Goal: Task Accomplishment & Management: Manage account settings

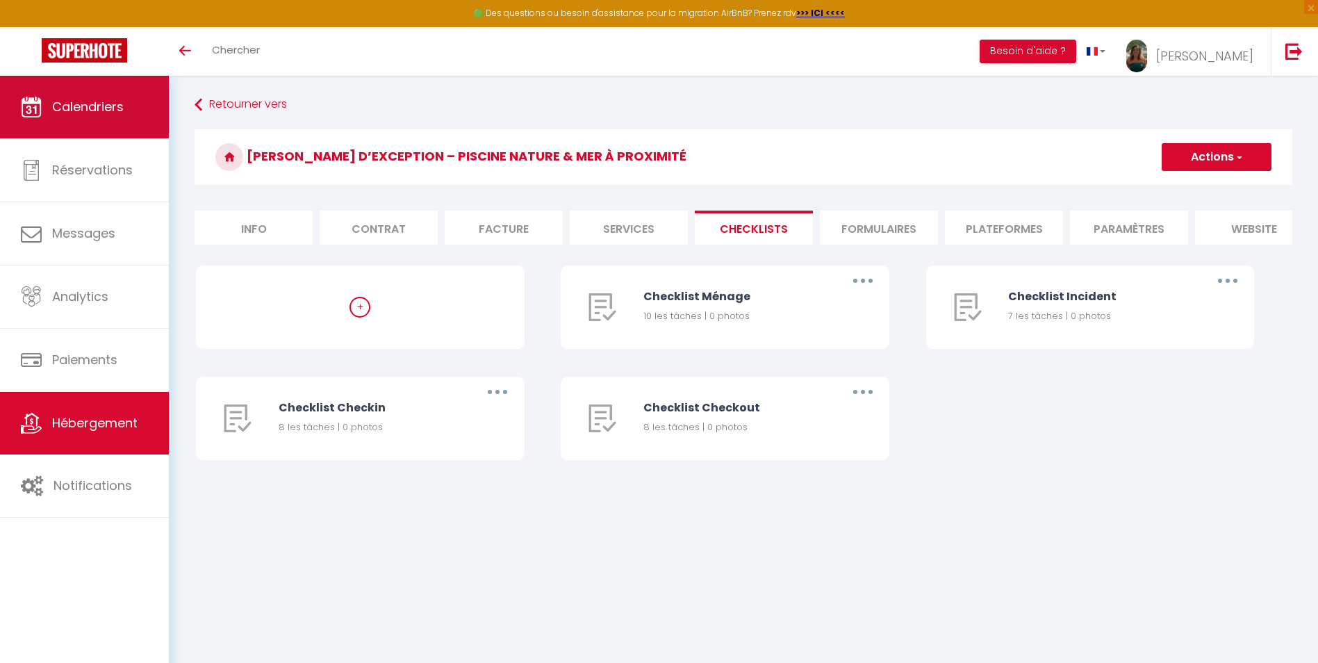
click at [83, 101] on span "Calendriers" at bounding box center [88, 106] width 72 height 17
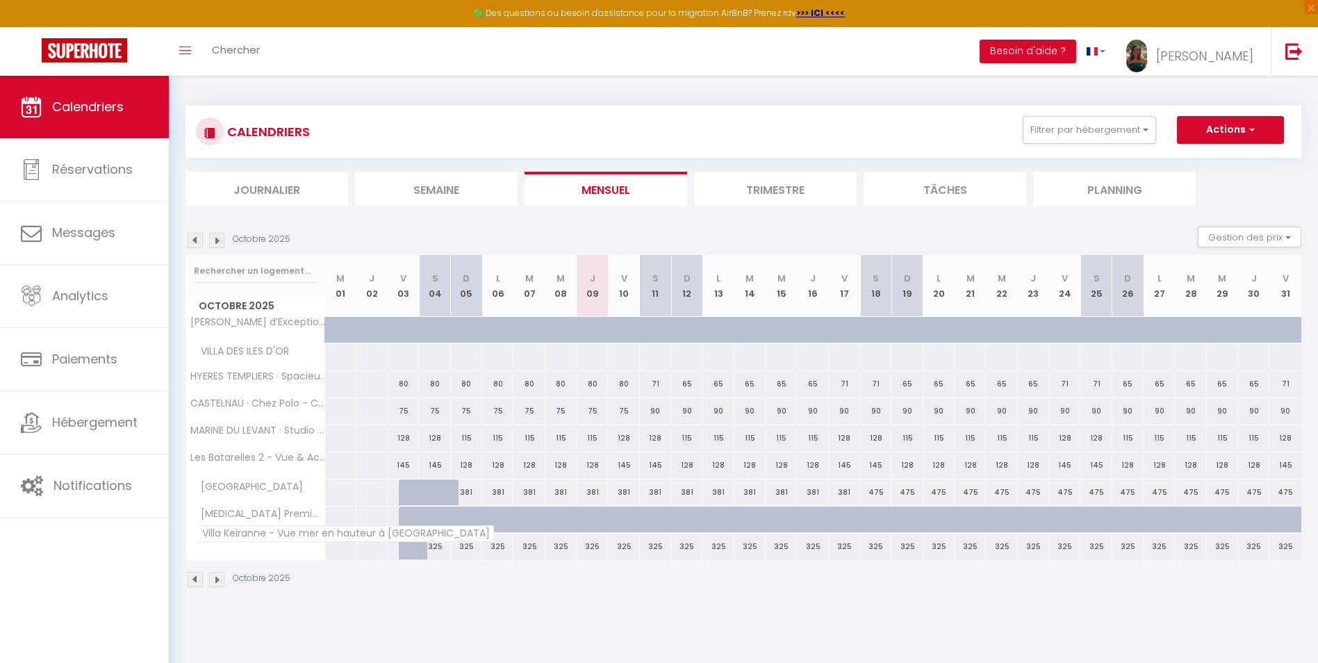
click at [238, 538] on span "Villa Keiranne - Vue mer en hauteur à [GEOGRAPHIC_DATA]" at bounding box center [345, 533] width 297 height 17
click at [209, 535] on span "Villa Keiranne - Vue mer en hauteur à [GEOGRAPHIC_DATA]" at bounding box center [345, 533] width 297 height 17
click at [481, 556] on div "325" at bounding box center [497, 546] width 32 height 26
type input "325"
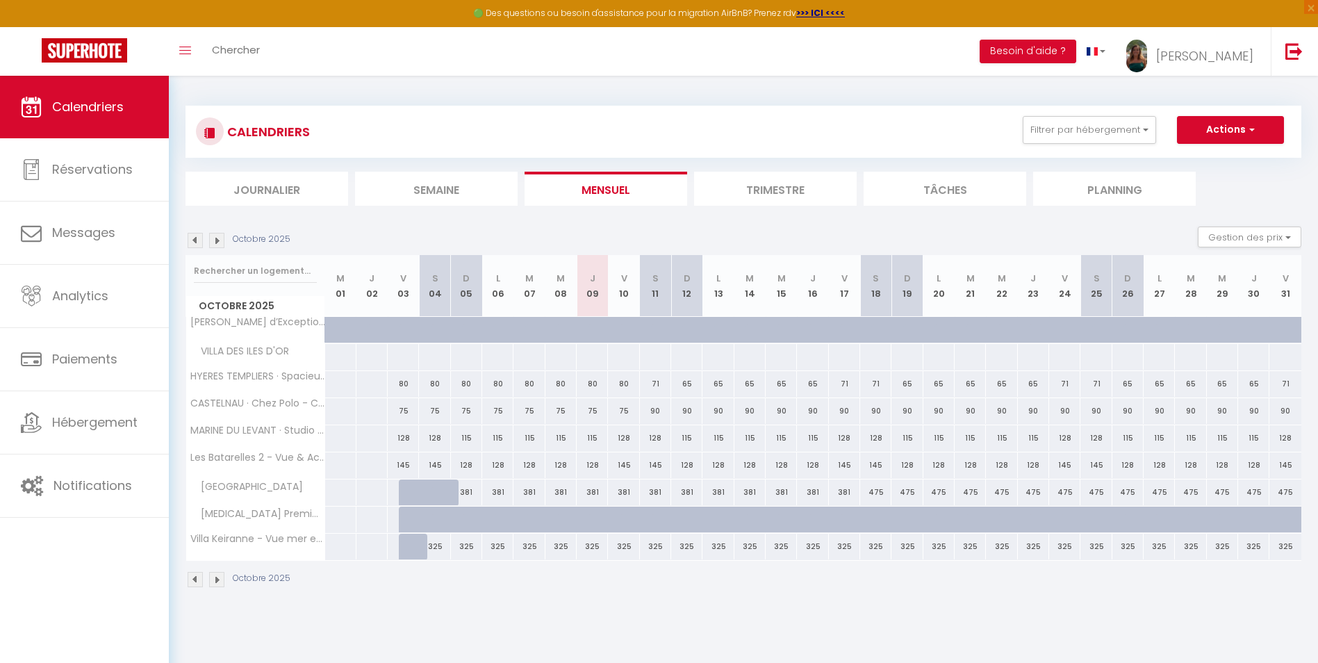
type input "Lun 06 Octobre 2025"
type input "[DATE]"
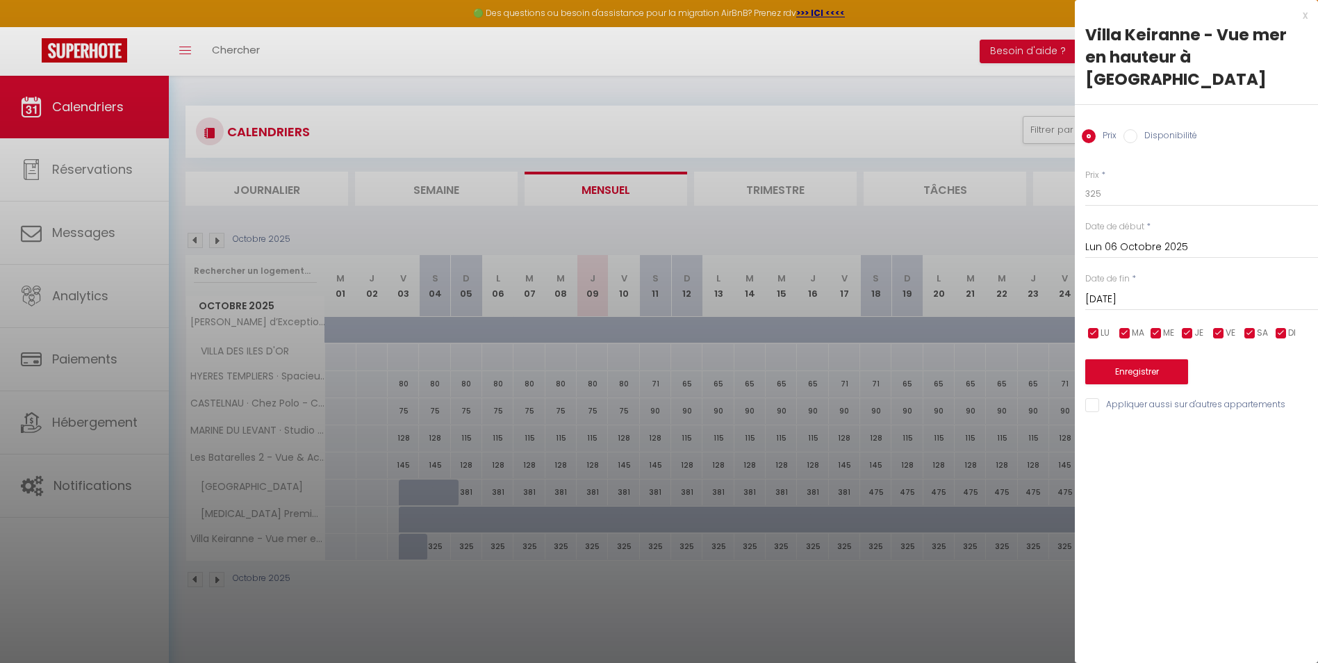
click at [581, 590] on div at bounding box center [659, 331] width 1318 height 663
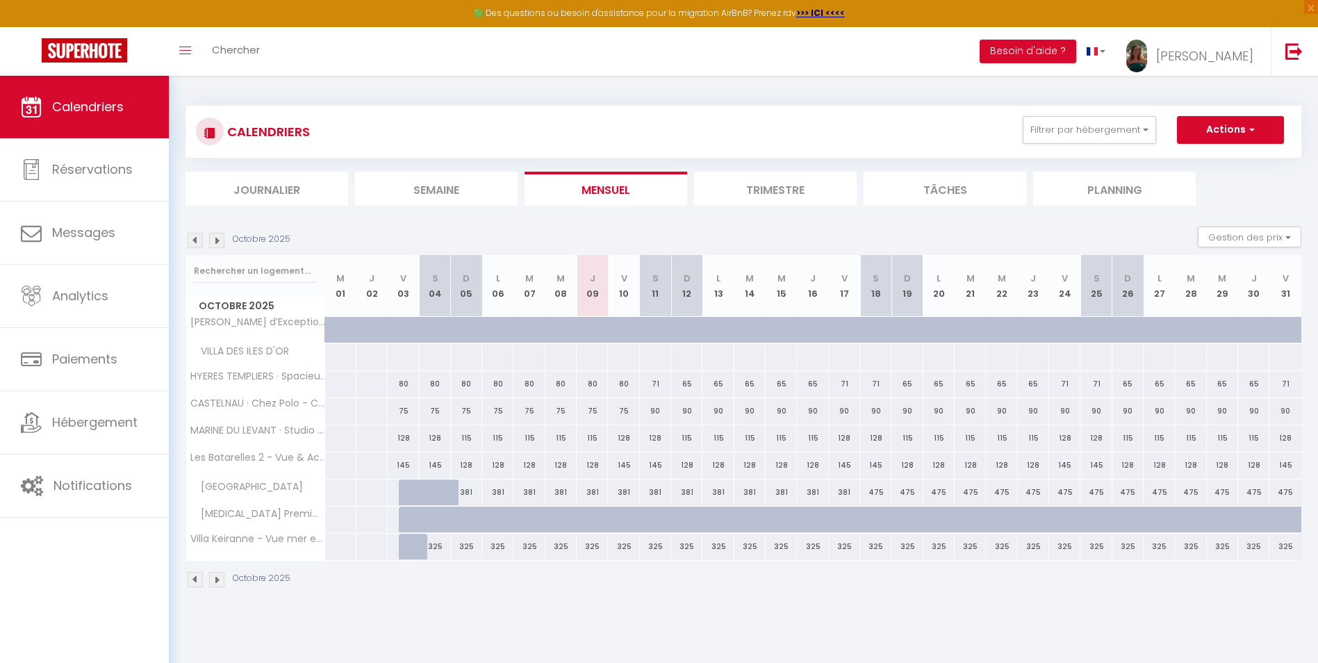
click at [215, 242] on img at bounding box center [216, 240] width 15 height 15
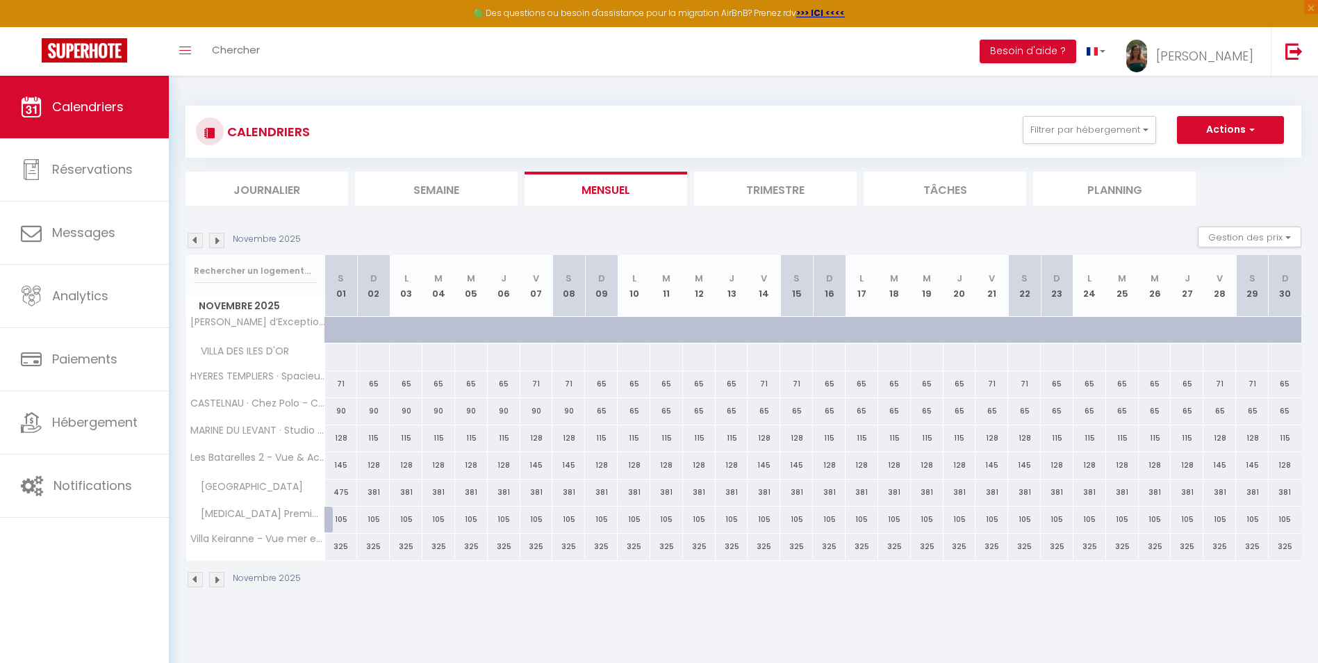
click at [215, 242] on img at bounding box center [216, 240] width 15 height 15
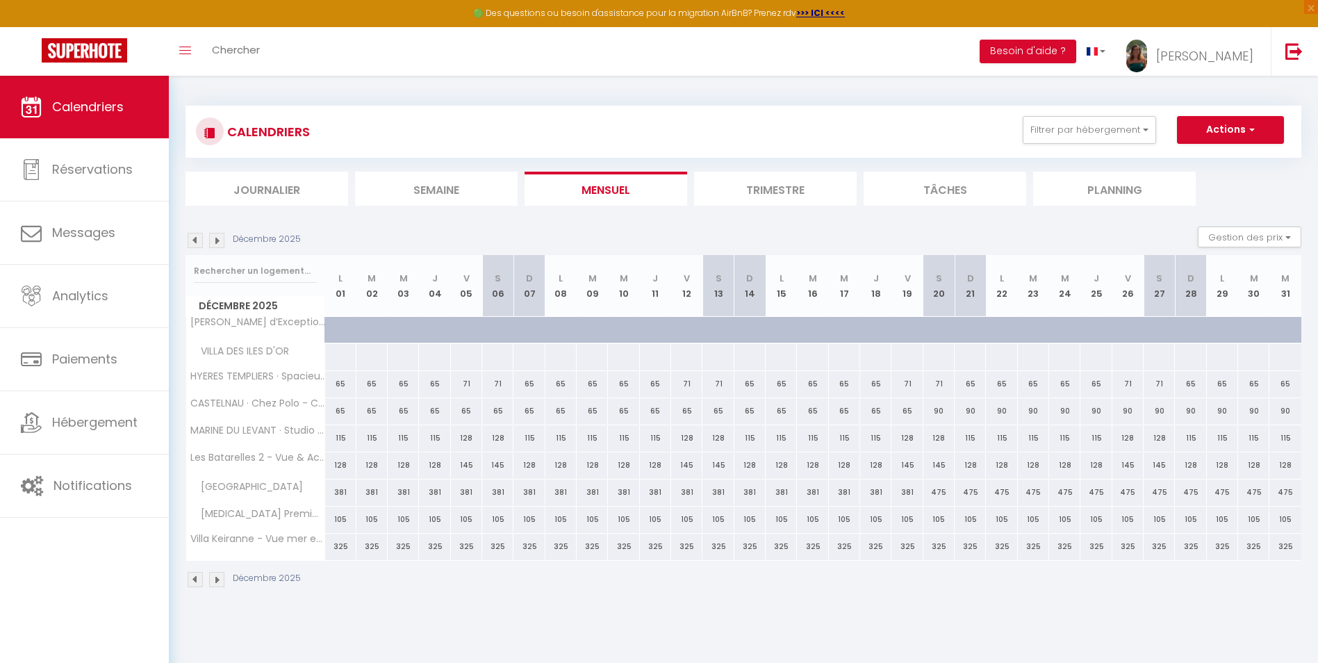
click at [215, 242] on img at bounding box center [216, 240] width 15 height 15
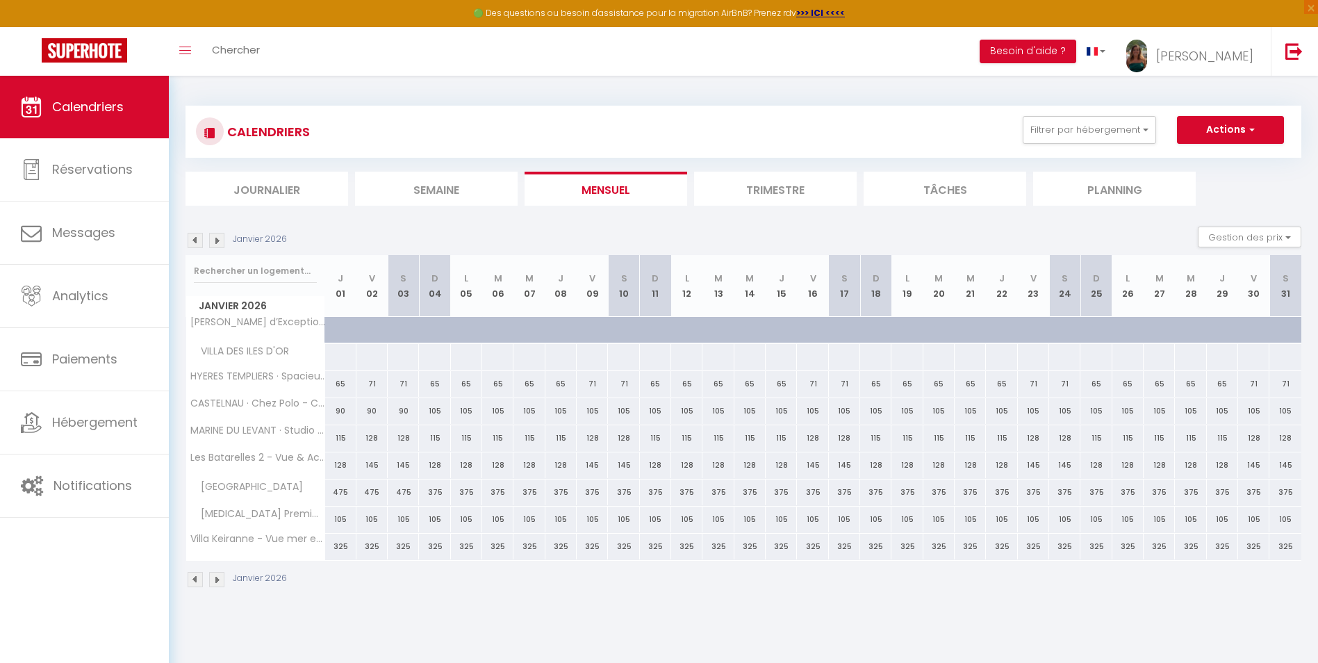
click at [215, 242] on img at bounding box center [216, 240] width 15 height 15
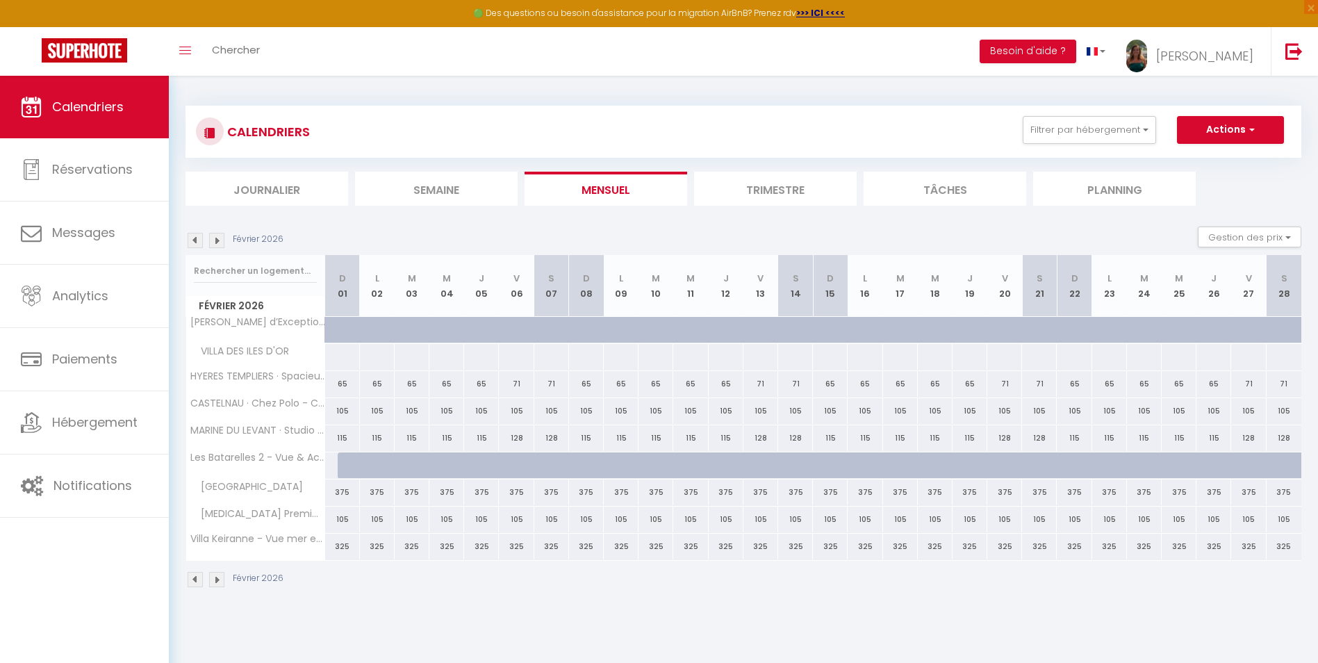
click at [215, 242] on img at bounding box center [216, 240] width 15 height 15
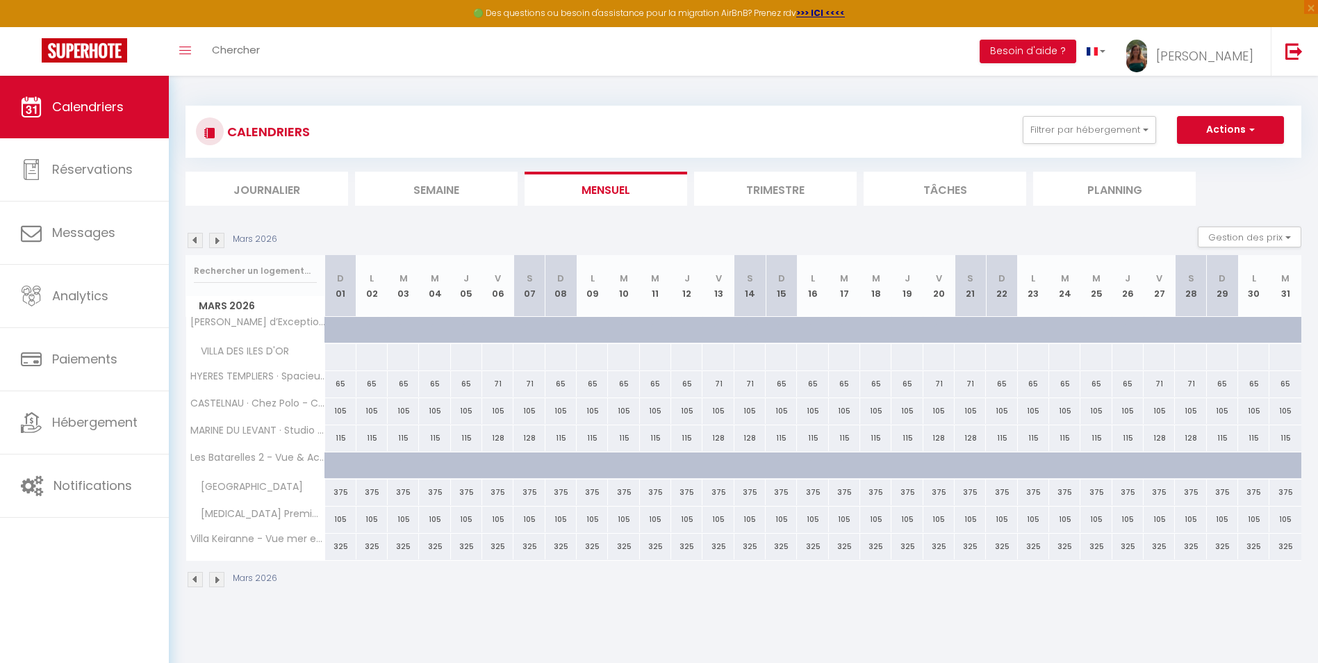
click at [215, 242] on img at bounding box center [216, 240] width 15 height 15
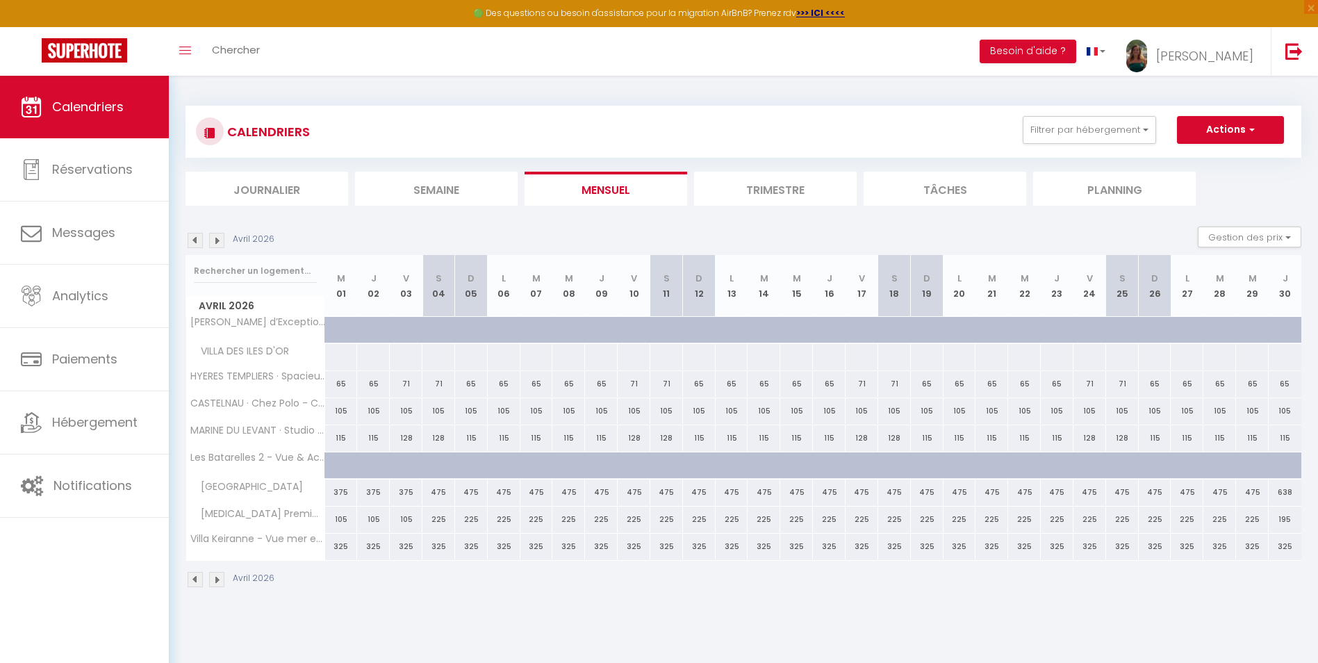
click at [215, 242] on img at bounding box center [216, 240] width 15 height 15
